Goal: Task Accomplishment & Management: Manage account settings

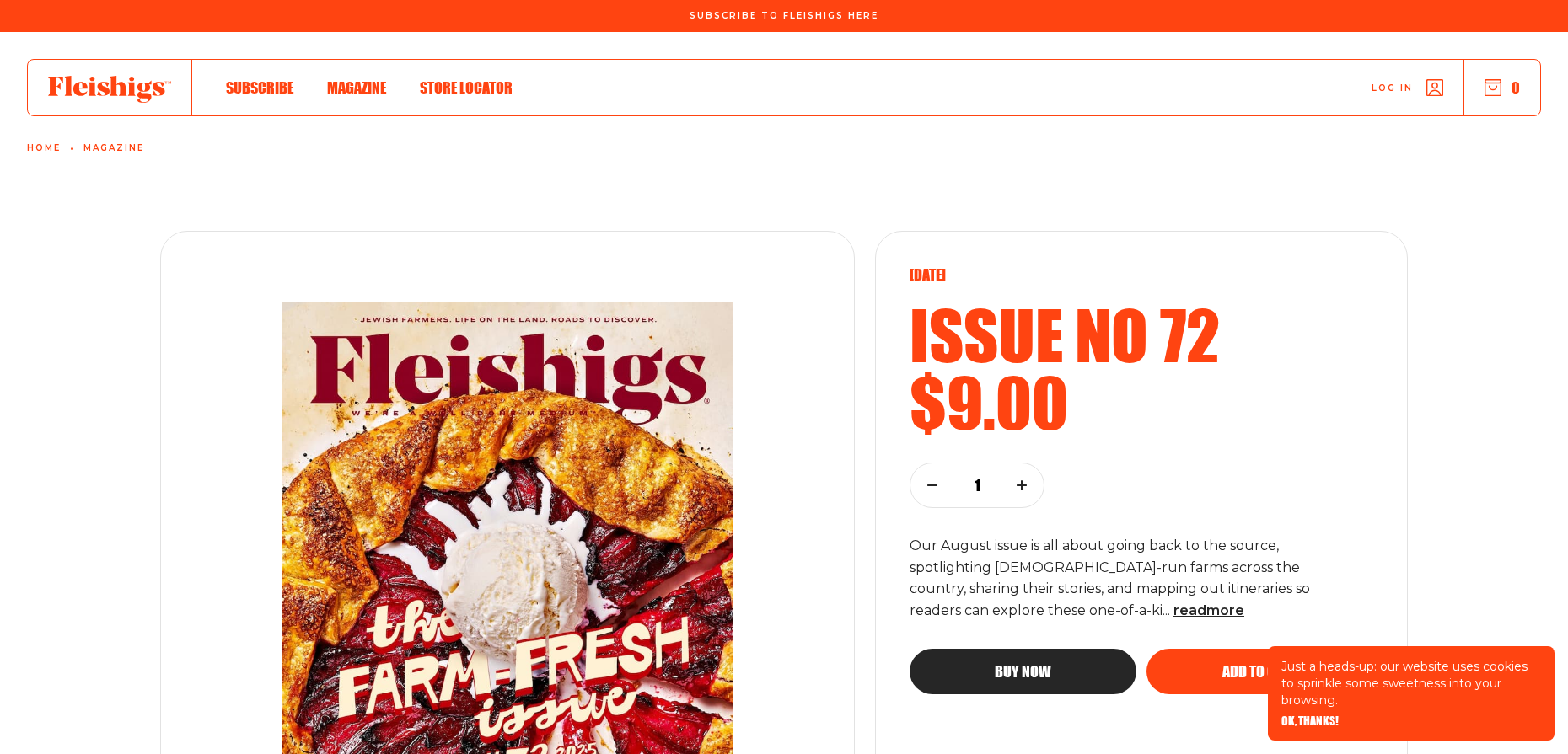
click at [1387, 82] on span "Log in" at bounding box center [1393, 75] width 42 height 13
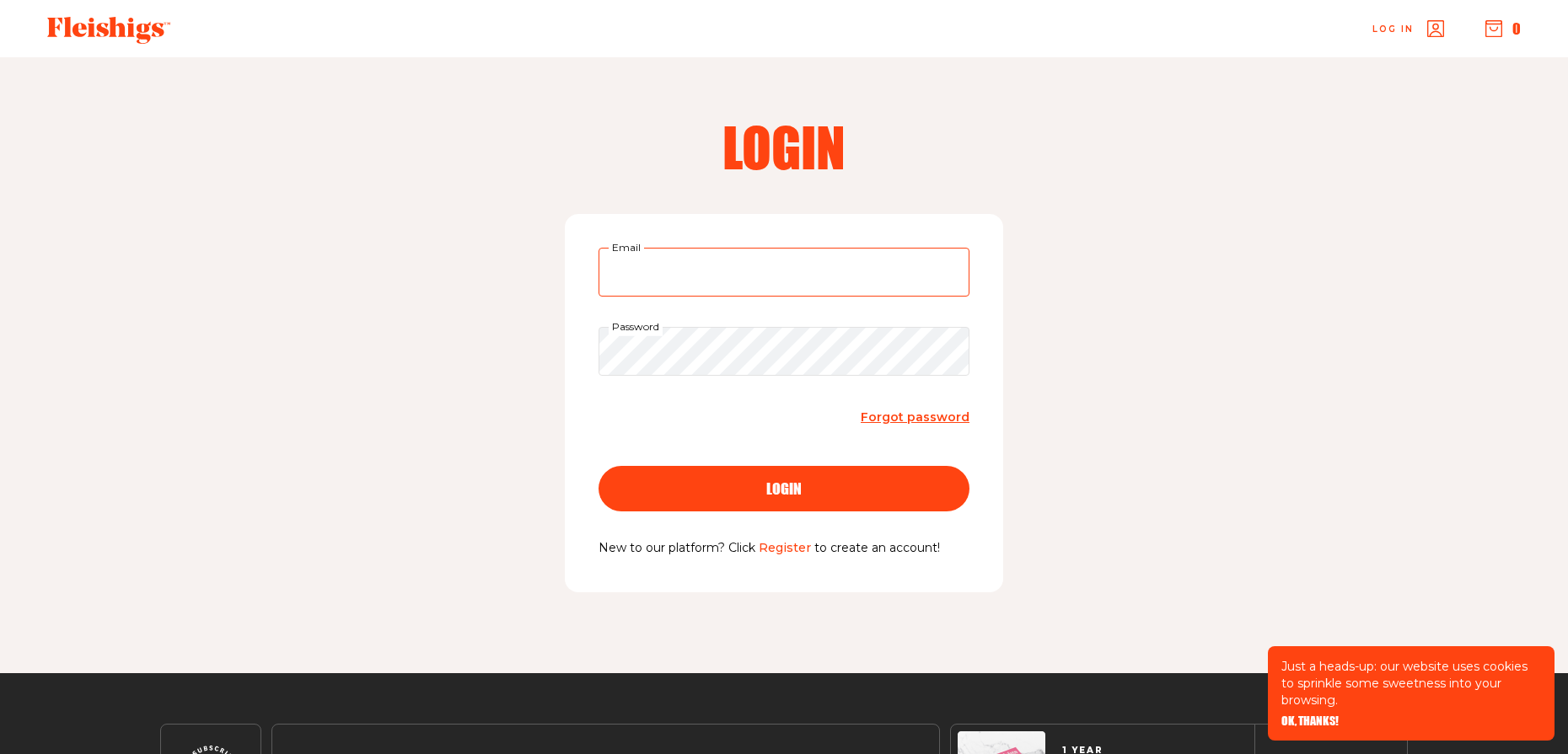
click at [711, 278] on input "Email" at bounding box center [784, 272] width 371 height 49
type input "ibelder@yahoo.com"
click at [599, 467] on button "login" at bounding box center [784, 489] width 371 height 46
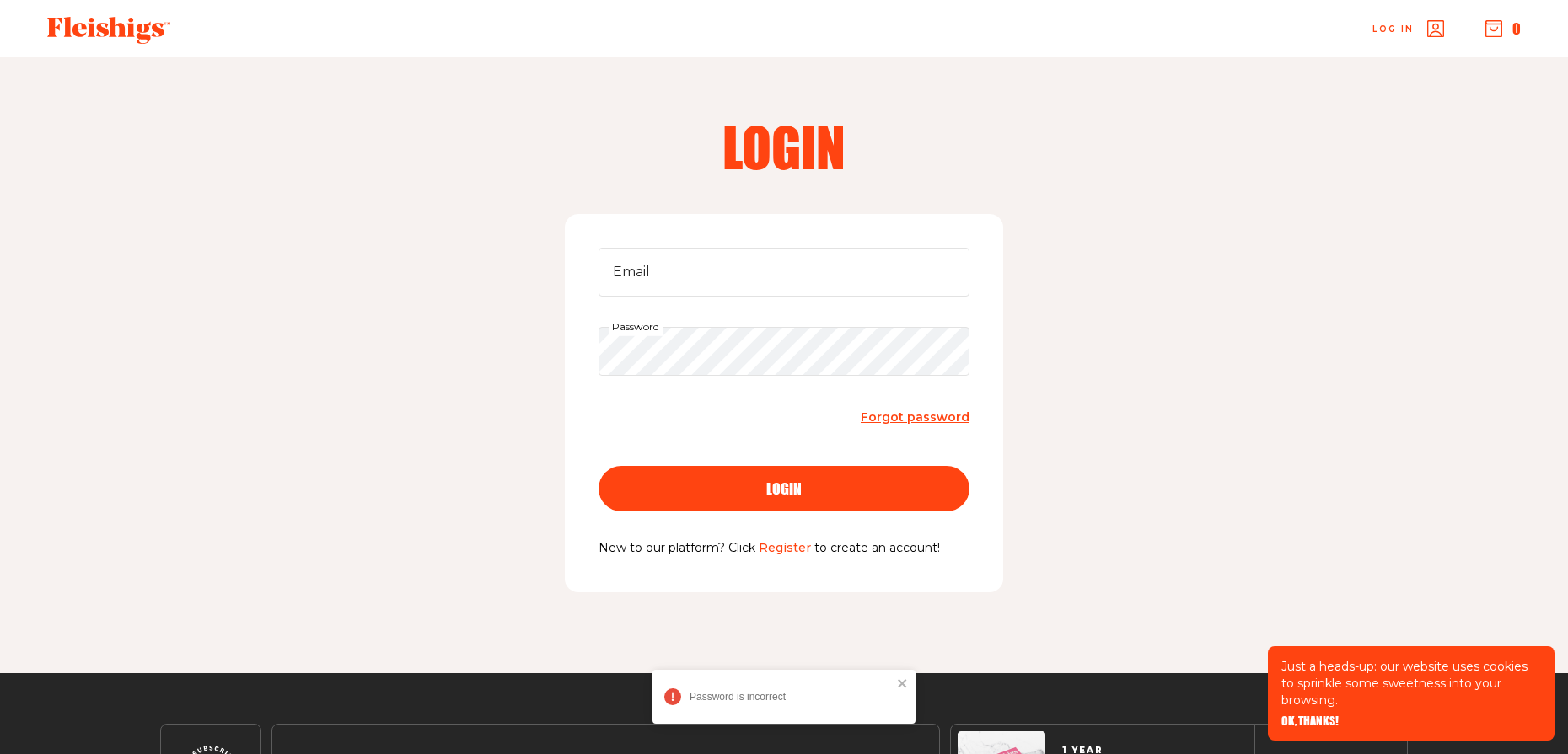
click at [925, 418] on span "Forgot password" at bounding box center [914, 417] width 108 height 15
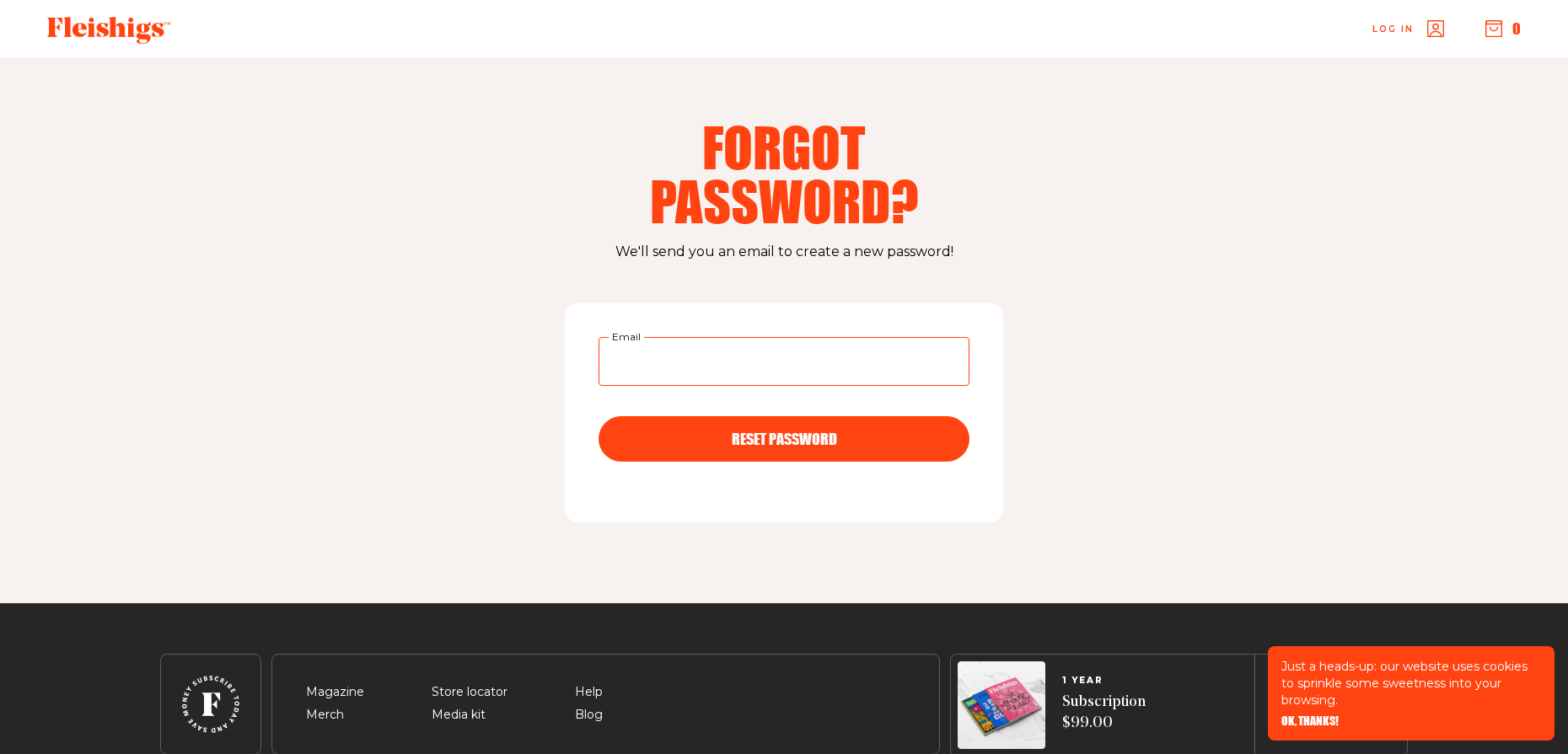
click at [709, 368] on input "Email" at bounding box center [784, 361] width 371 height 49
type input "ibelder@yahoo.com"
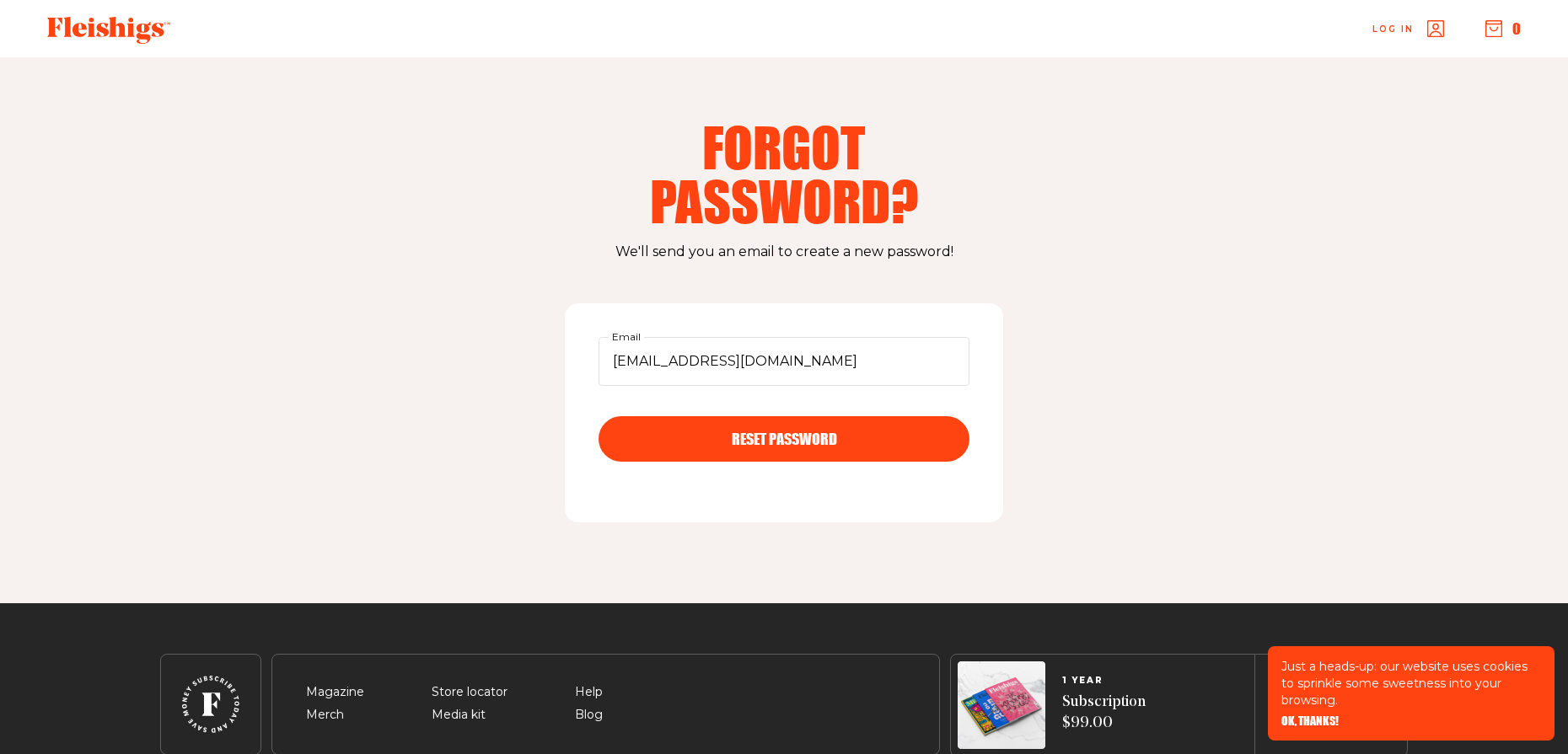
click at [795, 432] on span "RESET PASSWORD" at bounding box center [785, 424] width 105 height 15
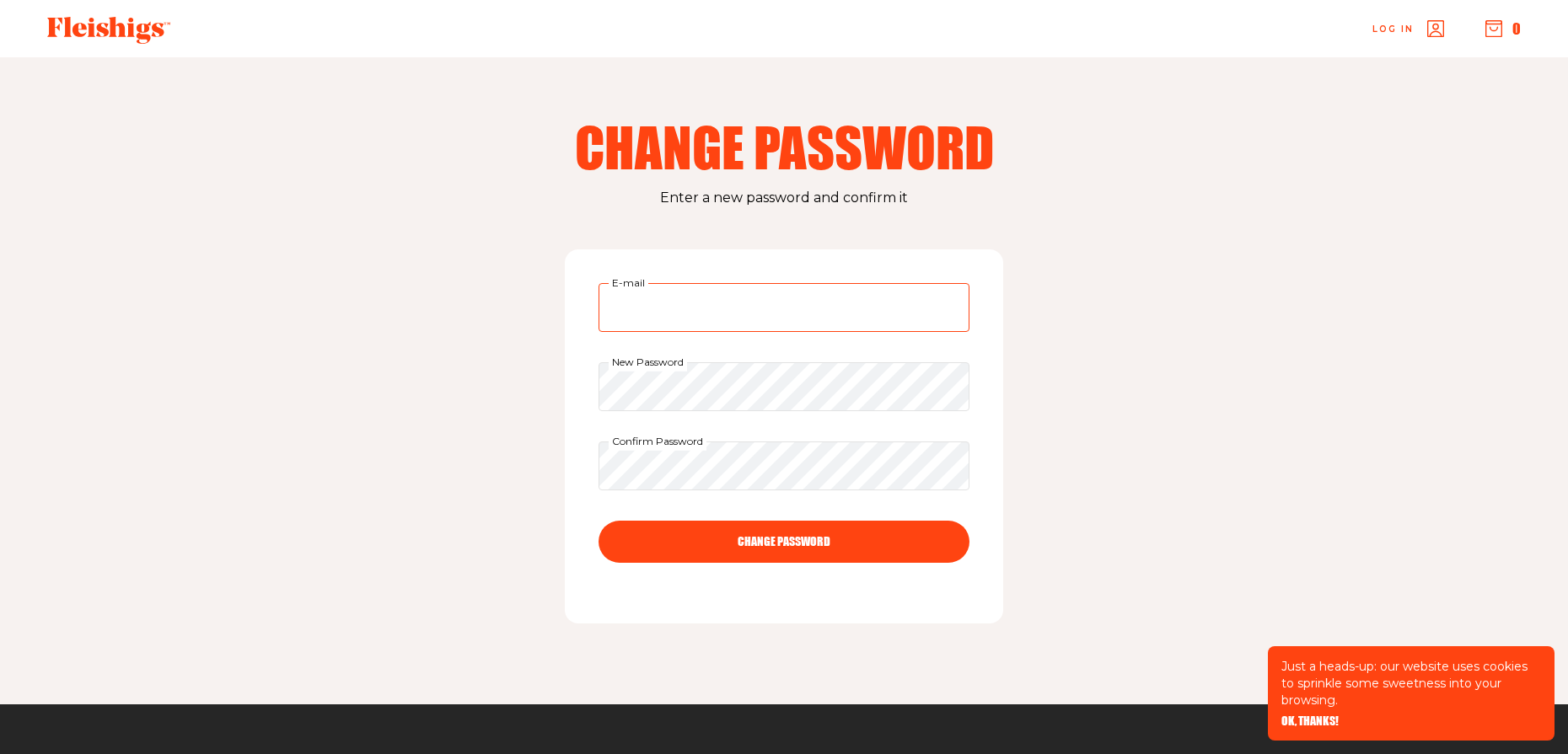
click at [671, 312] on input "E-mail" at bounding box center [784, 307] width 371 height 49
type input "ibelder@yahoo.com"
click at [765, 535] on button "CHANGE PASSWORD" at bounding box center [784, 542] width 371 height 42
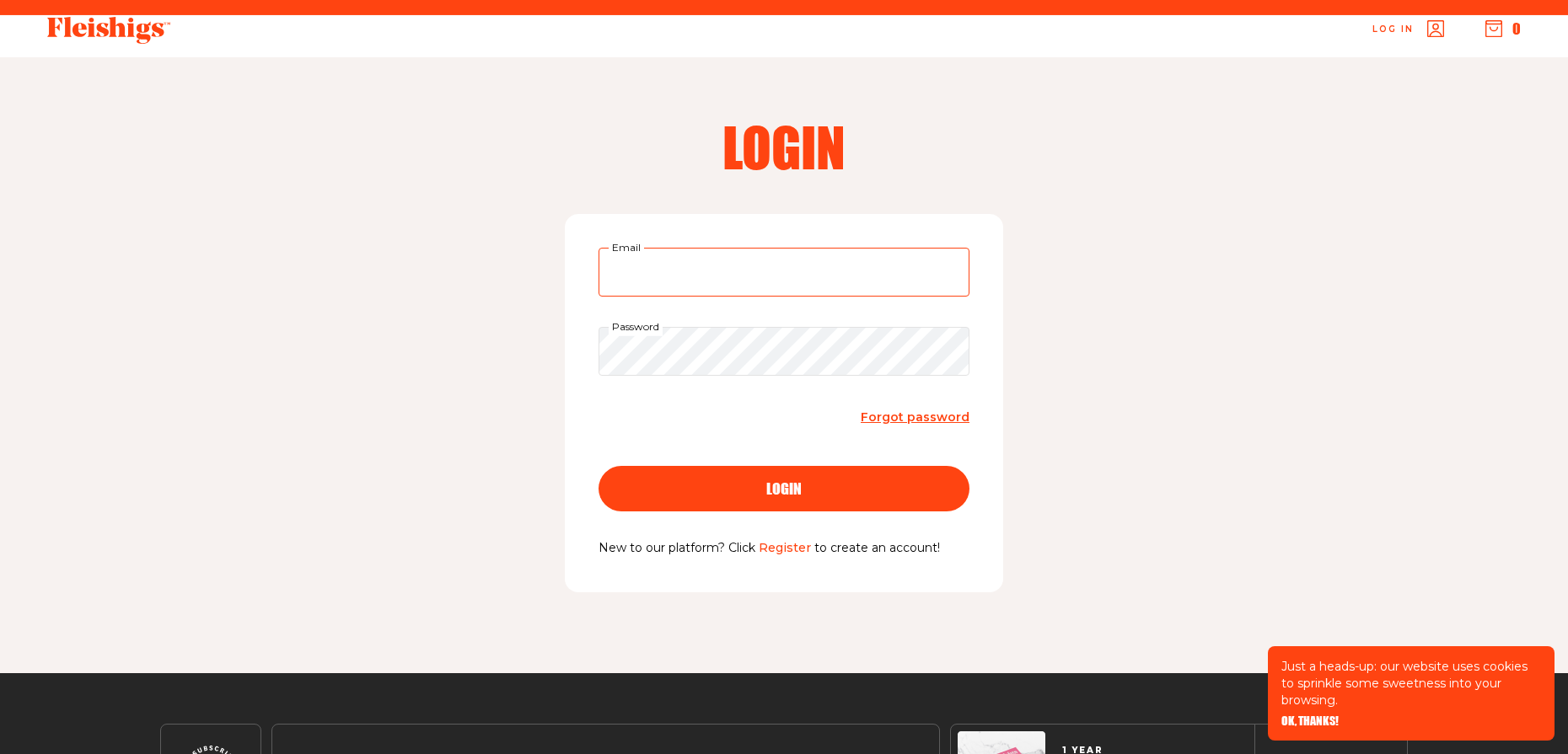
type input "ibelder@yahoo.com"
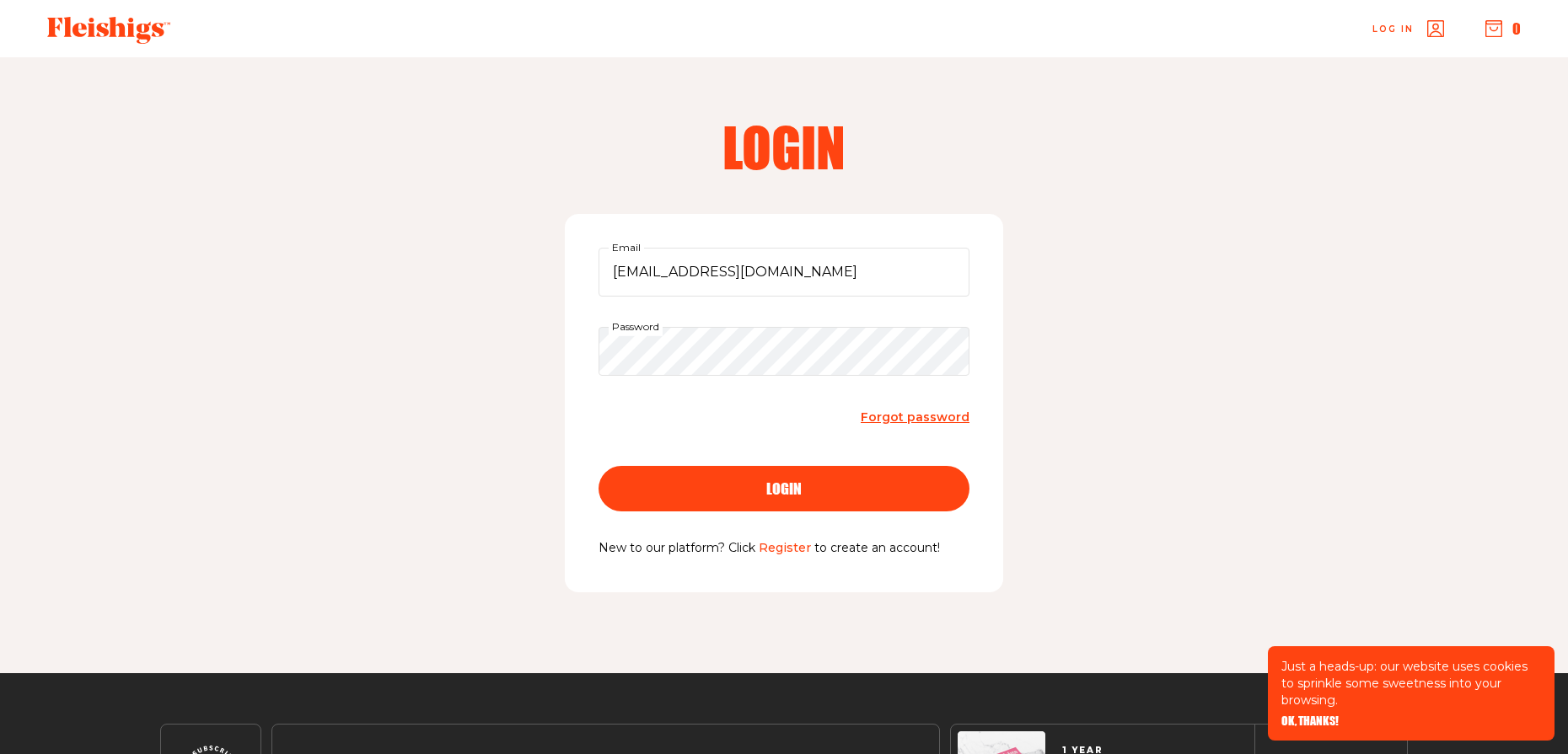
click at [799, 479] on button "login" at bounding box center [784, 489] width 371 height 46
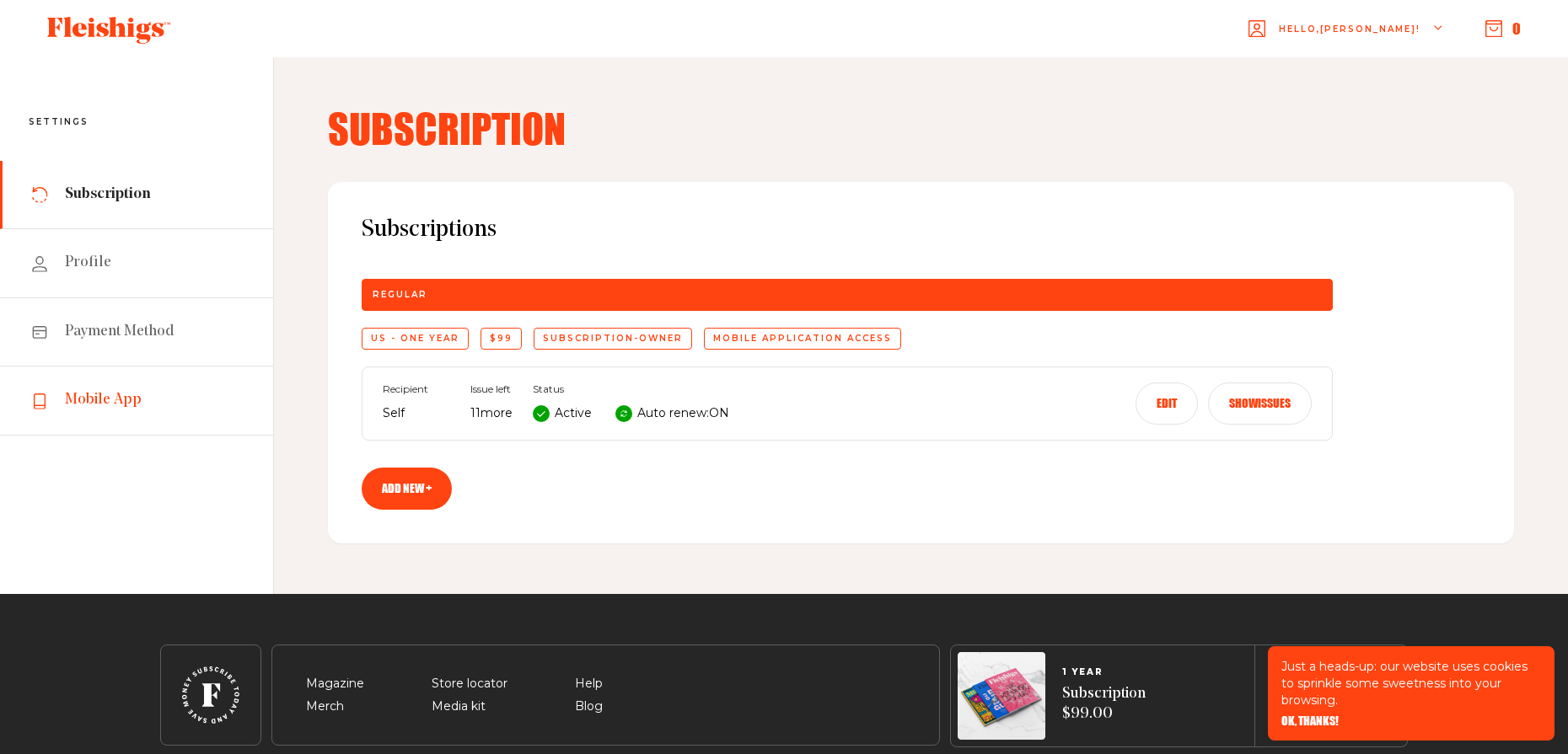
click at [94, 397] on span "Mobile App" at bounding box center [102, 400] width 77 height 20
